Goal: Find specific page/section: Find specific page/section

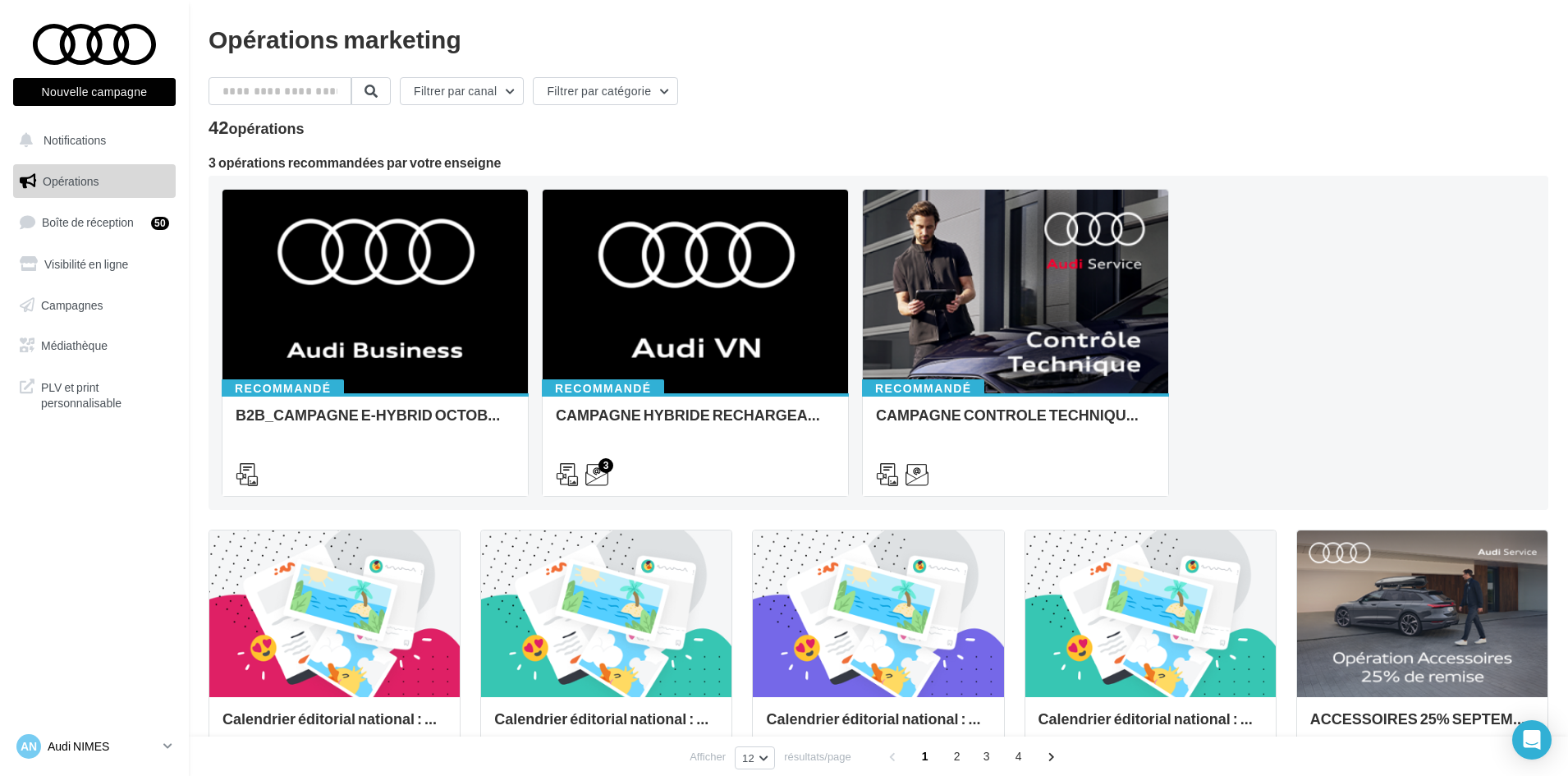
click at [117, 744] on p "Audi NIMES" at bounding box center [101, 746] width 109 height 17
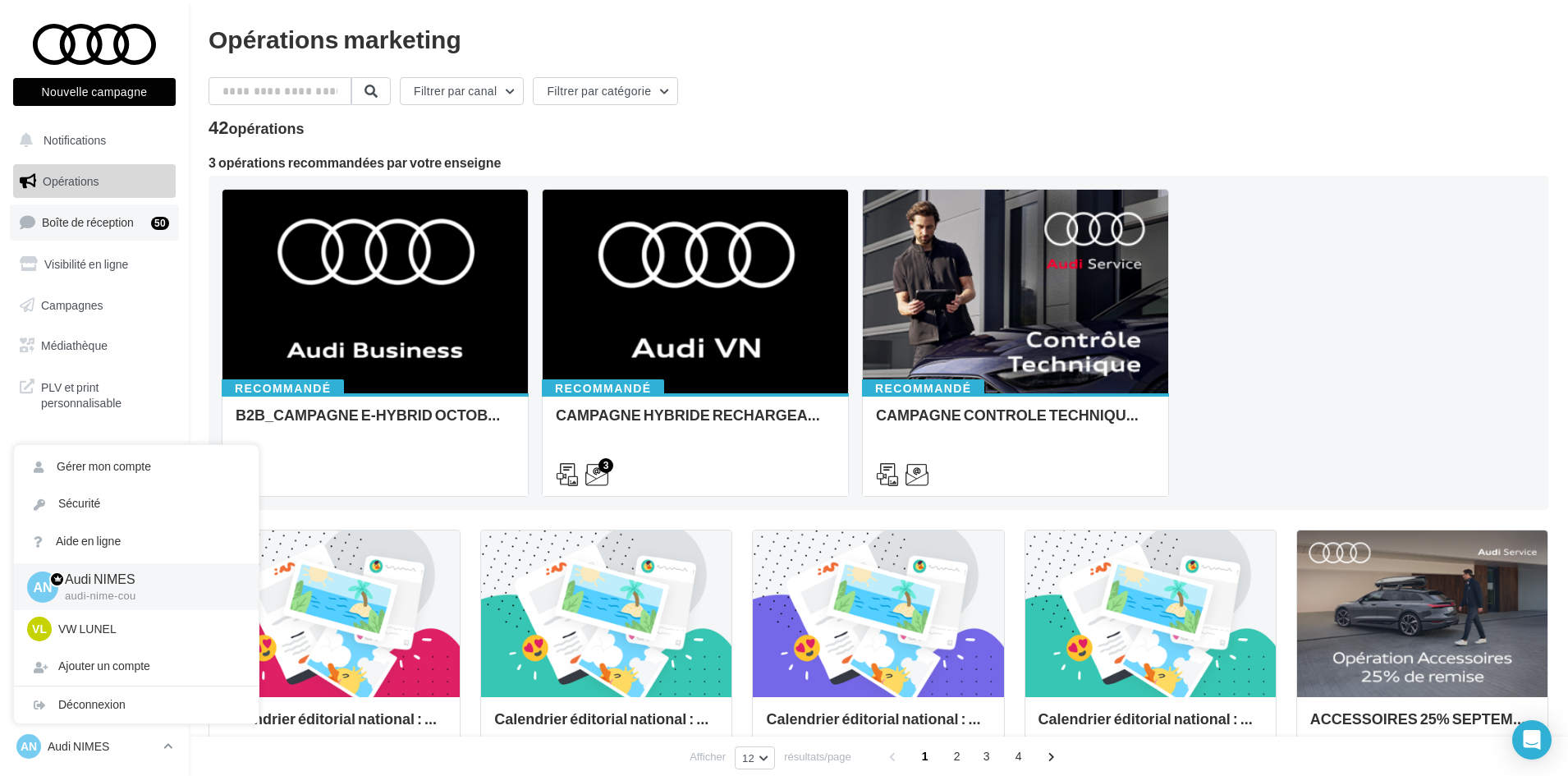
click at [128, 214] on link "Boîte de réception 50" at bounding box center [95, 222] width 170 height 35
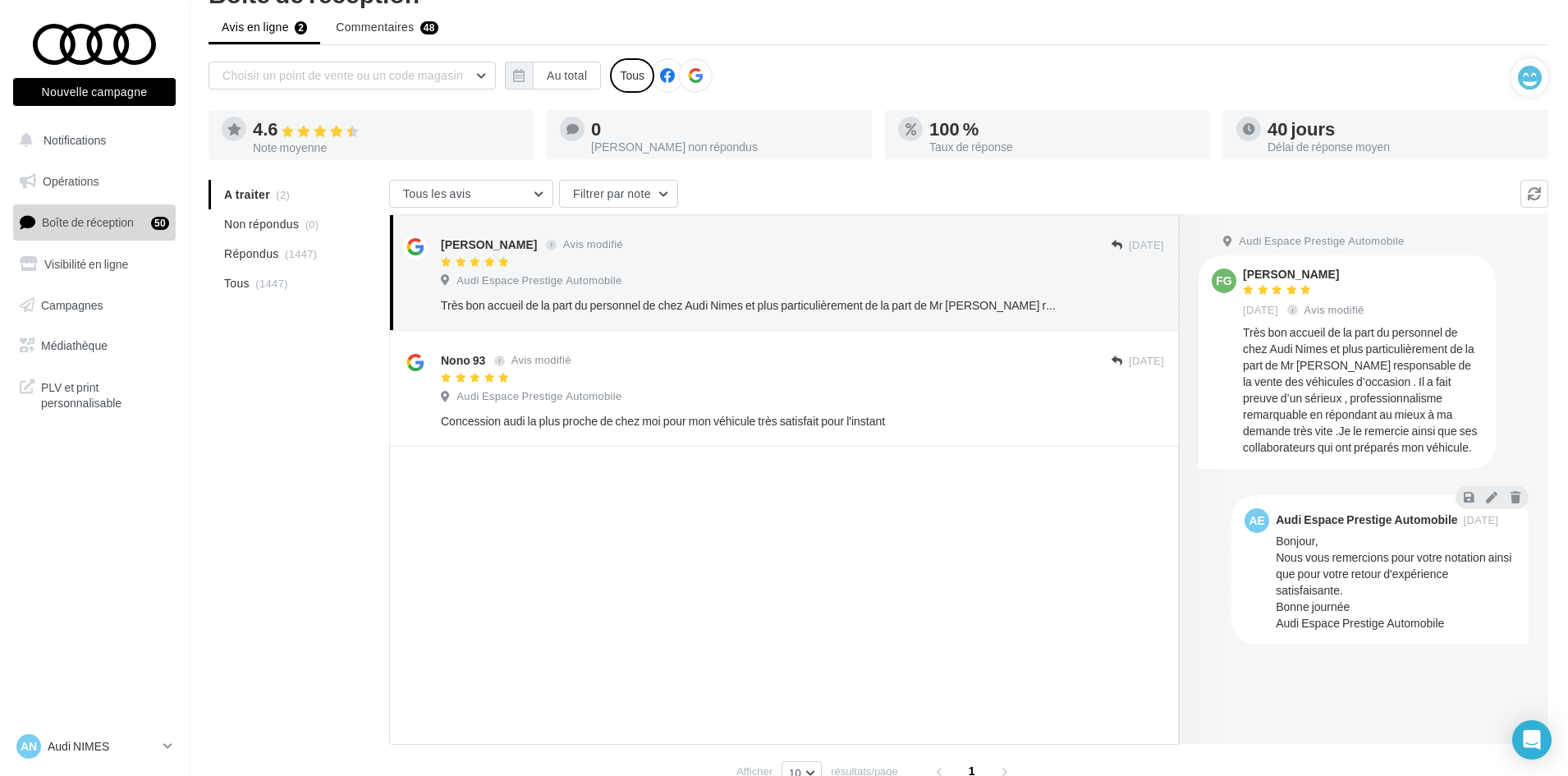
scroll to position [82, 0]
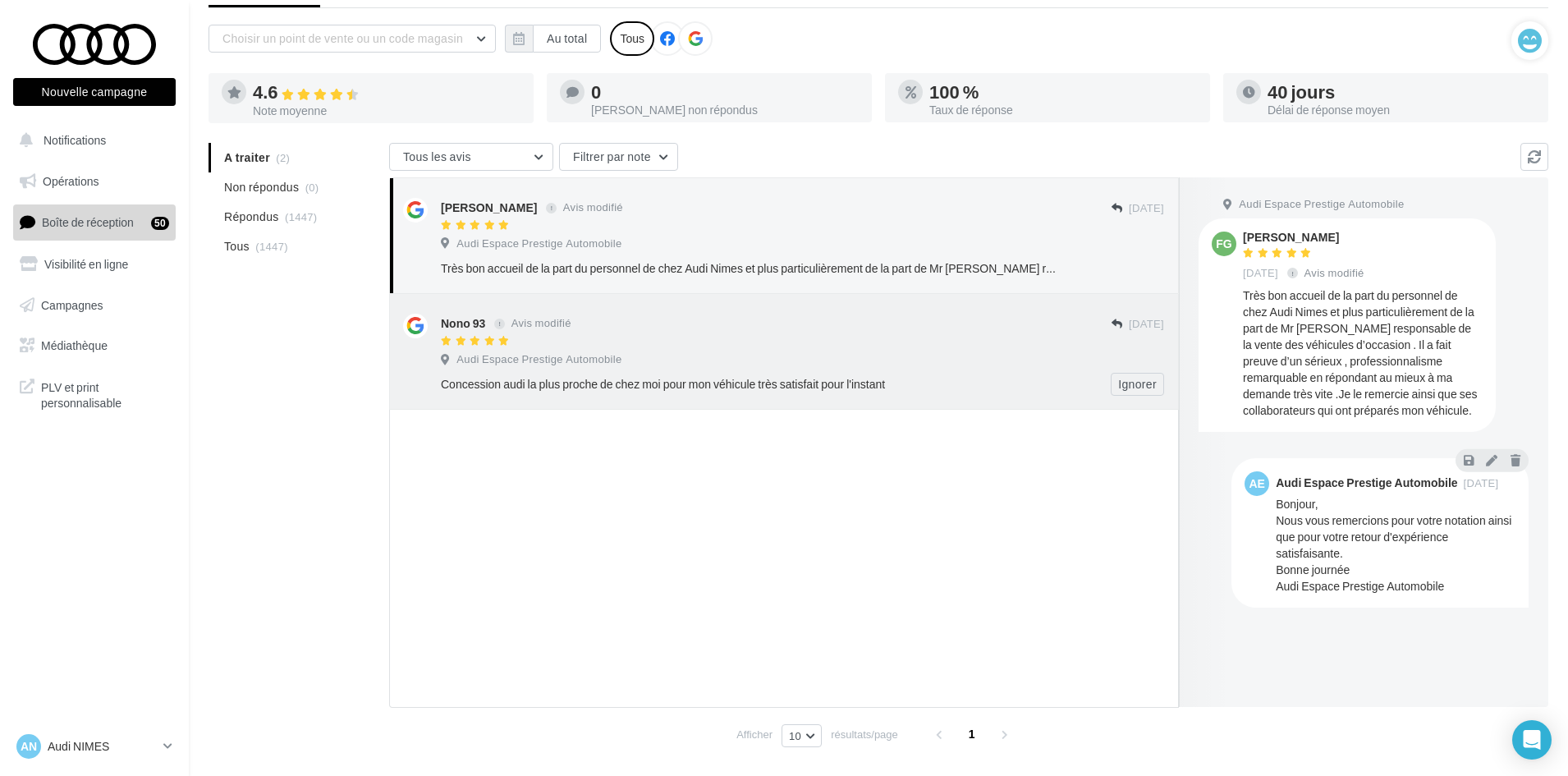
click at [870, 342] on div at bounding box center [776, 341] width 671 height 14
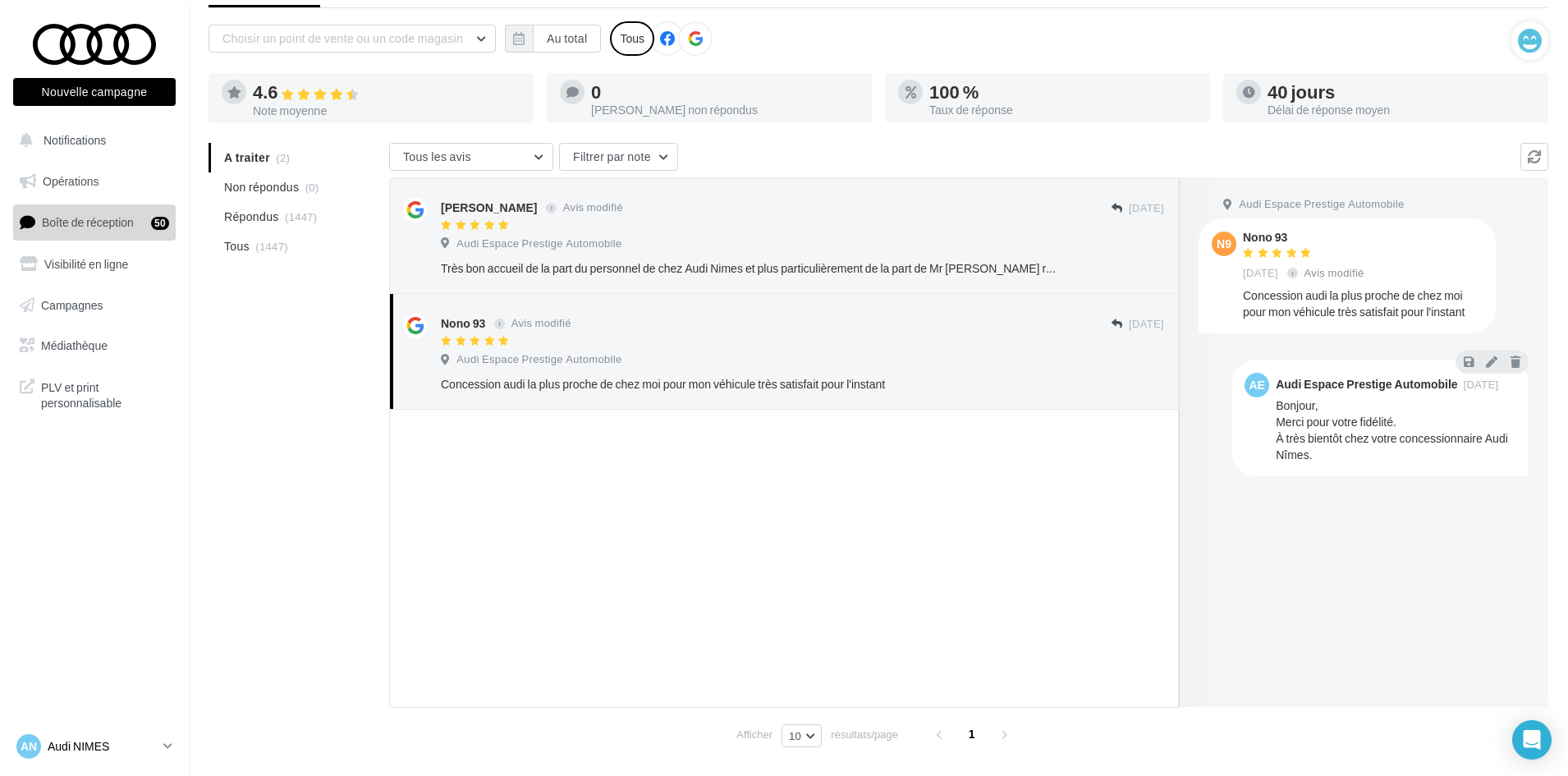
click at [96, 752] on p "Audi NIMES" at bounding box center [101, 746] width 109 height 17
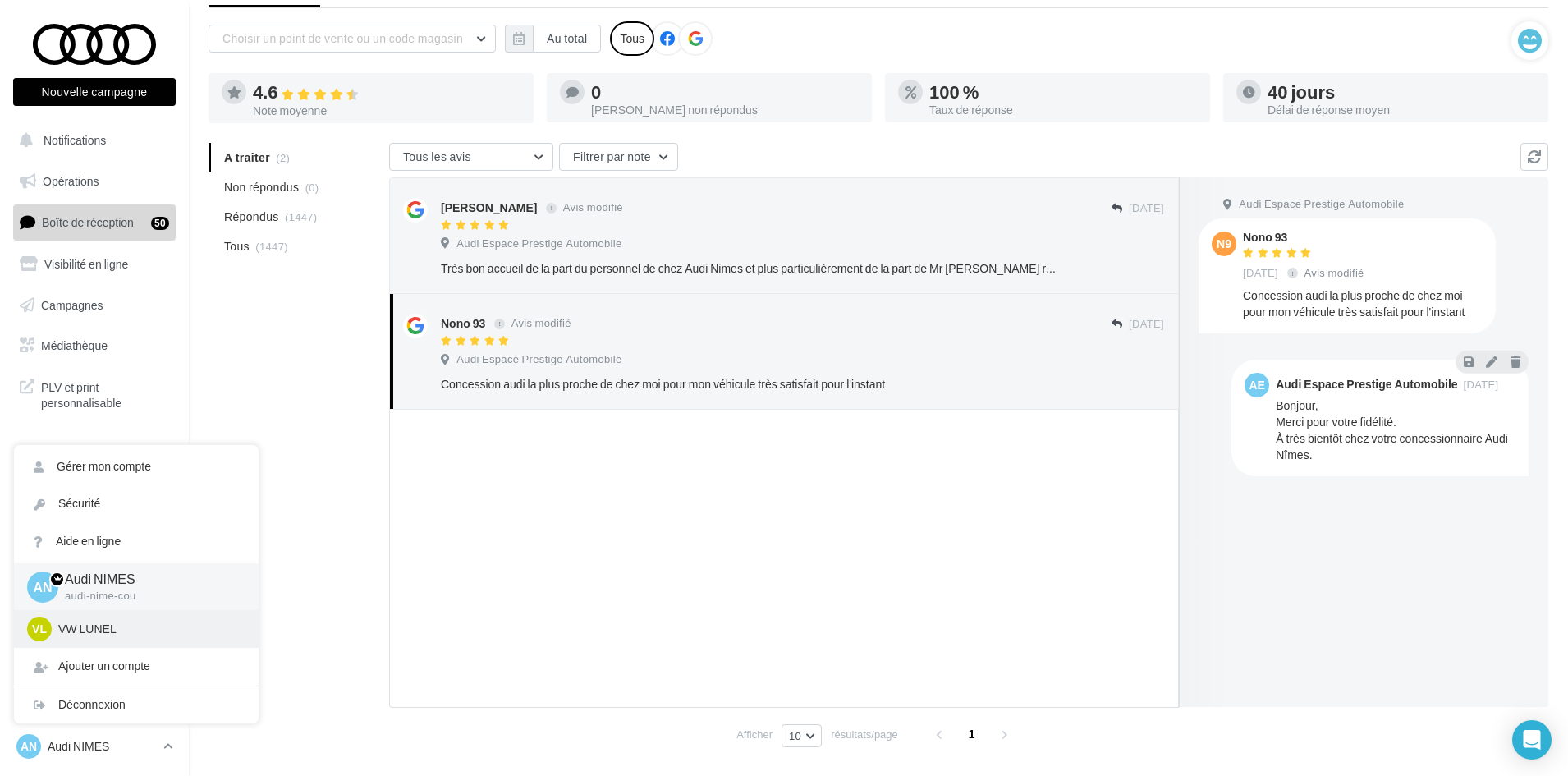
click at [119, 638] on div "VL VW LUNEL vw-lun-eli" at bounding box center [136, 629] width 219 height 25
